Goal: Information Seeking & Learning: Find specific page/section

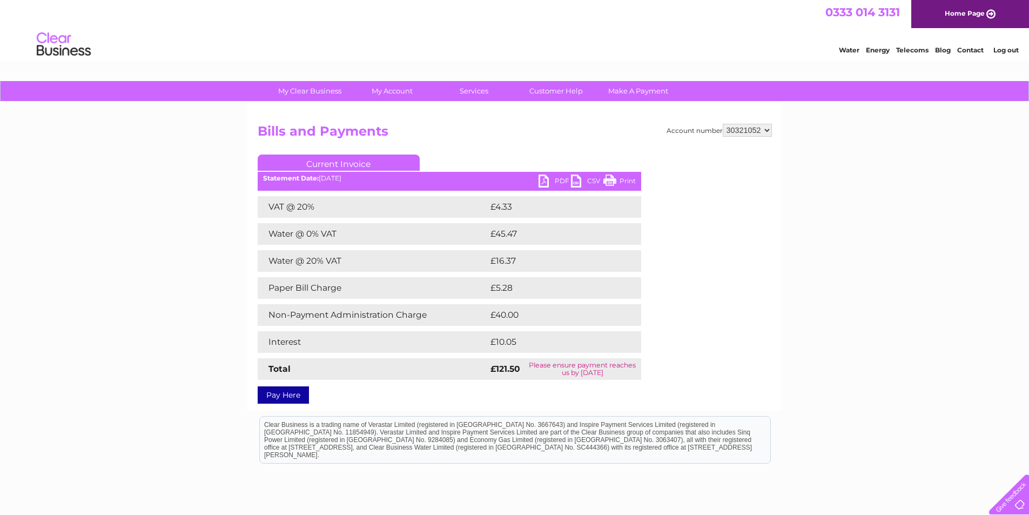
click at [848, 56] on div "Water Energy Telecoms Blog Contact Log out" at bounding box center [924, 46] width 212 height 22
click at [849, 52] on link "Water" at bounding box center [849, 50] width 21 height 8
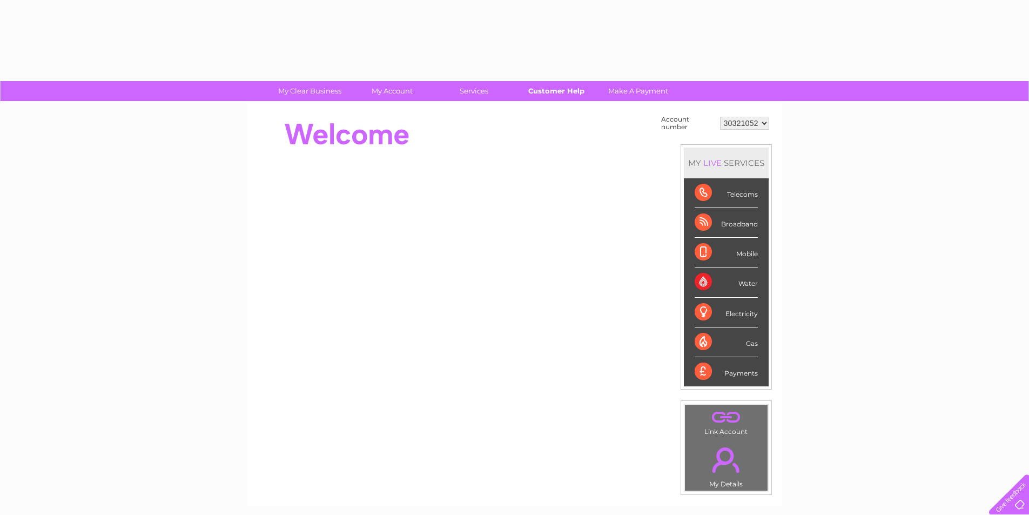
click at [540, 90] on link "Customer Help" at bounding box center [556, 91] width 89 height 20
